Goal: Navigation & Orientation: Go to known website

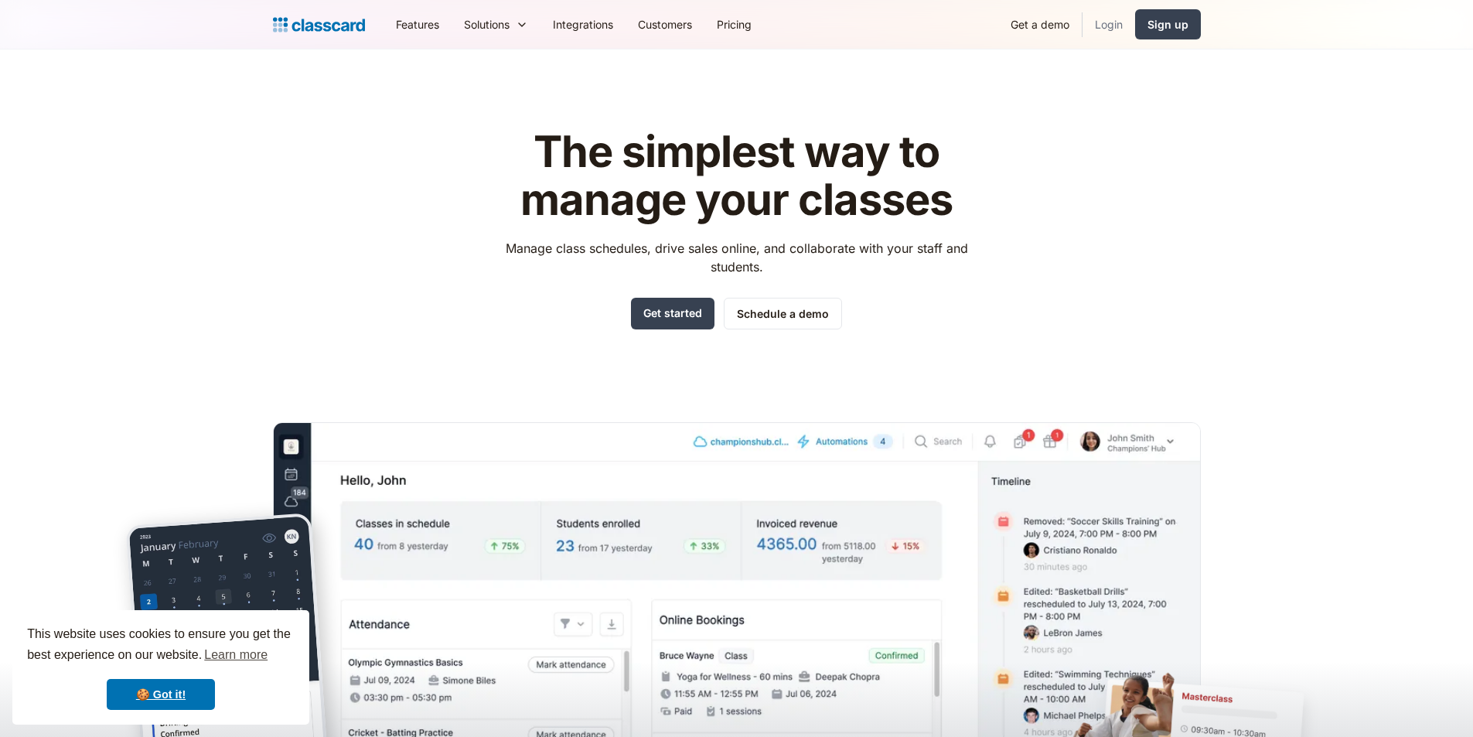
click at [1106, 25] on link "Login" at bounding box center [1108, 24] width 53 height 35
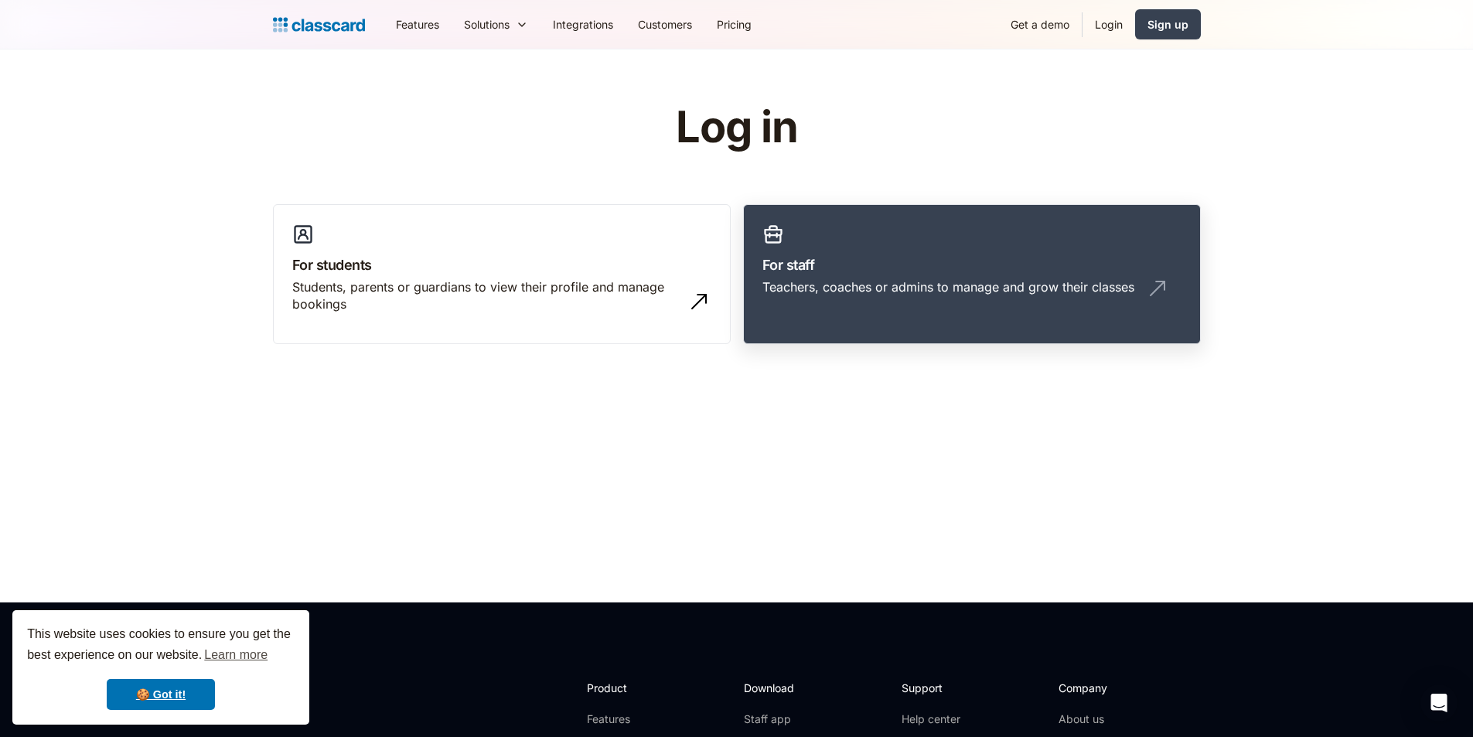
click at [984, 264] on h3 "For staff" at bounding box center [971, 264] width 419 height 21
